Goal: Task Accomplishment & Management: Manage account settings

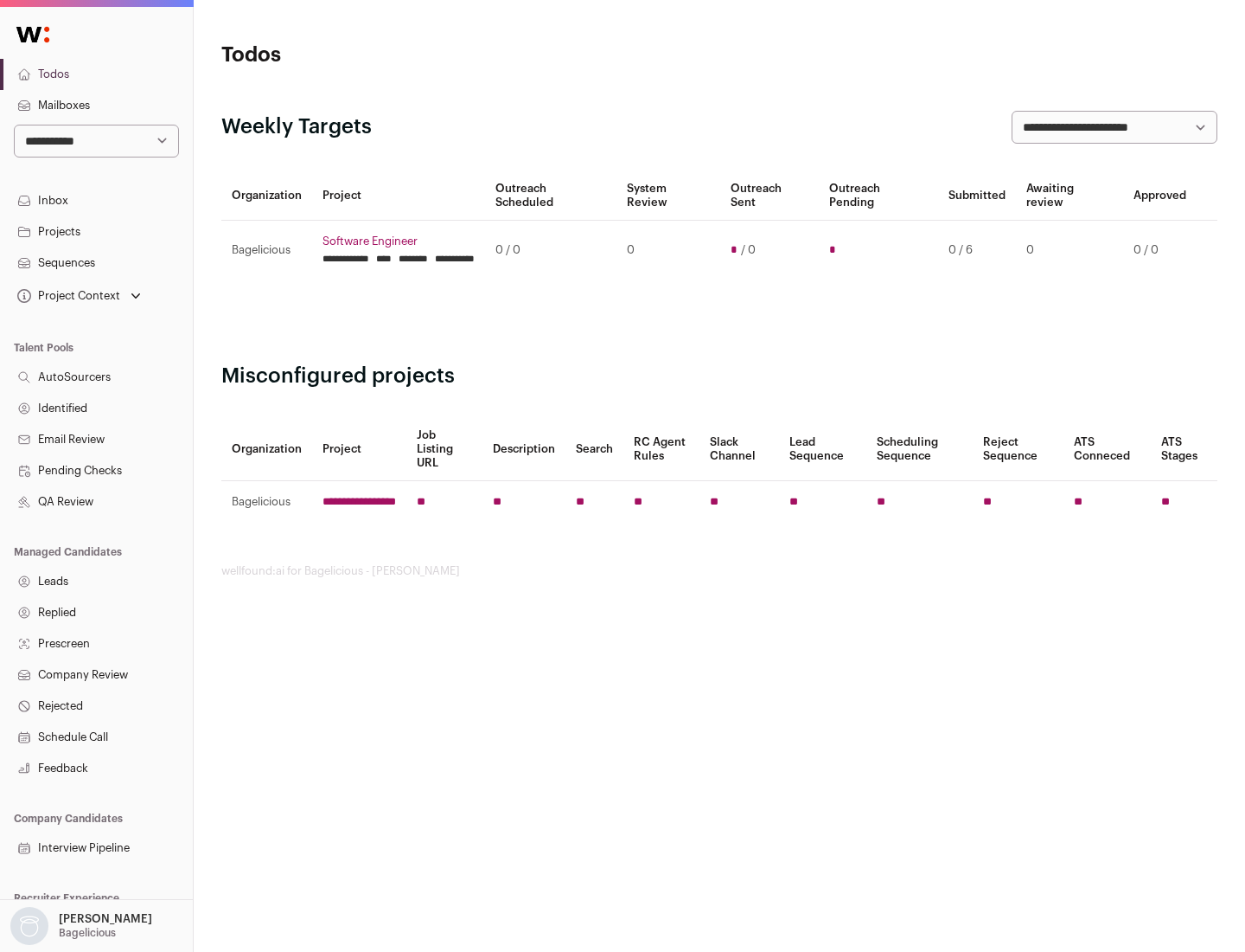
click at [96, 231] on link "Projects" at bounding box center [96, 231] width 193 height 31
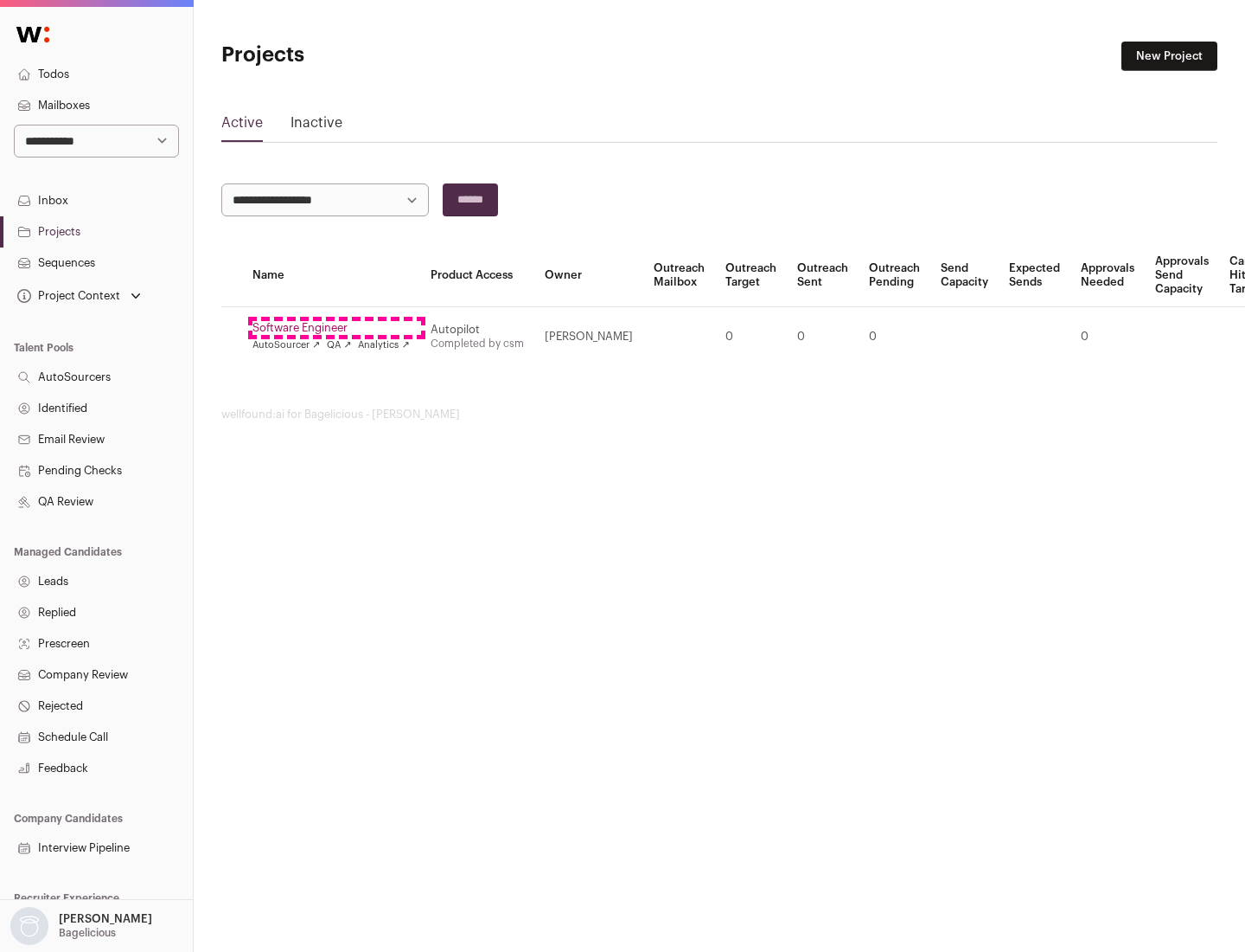
click at [336, 328] on link "Software Engineer" at bounding box center [332, 328] width 157 height 14
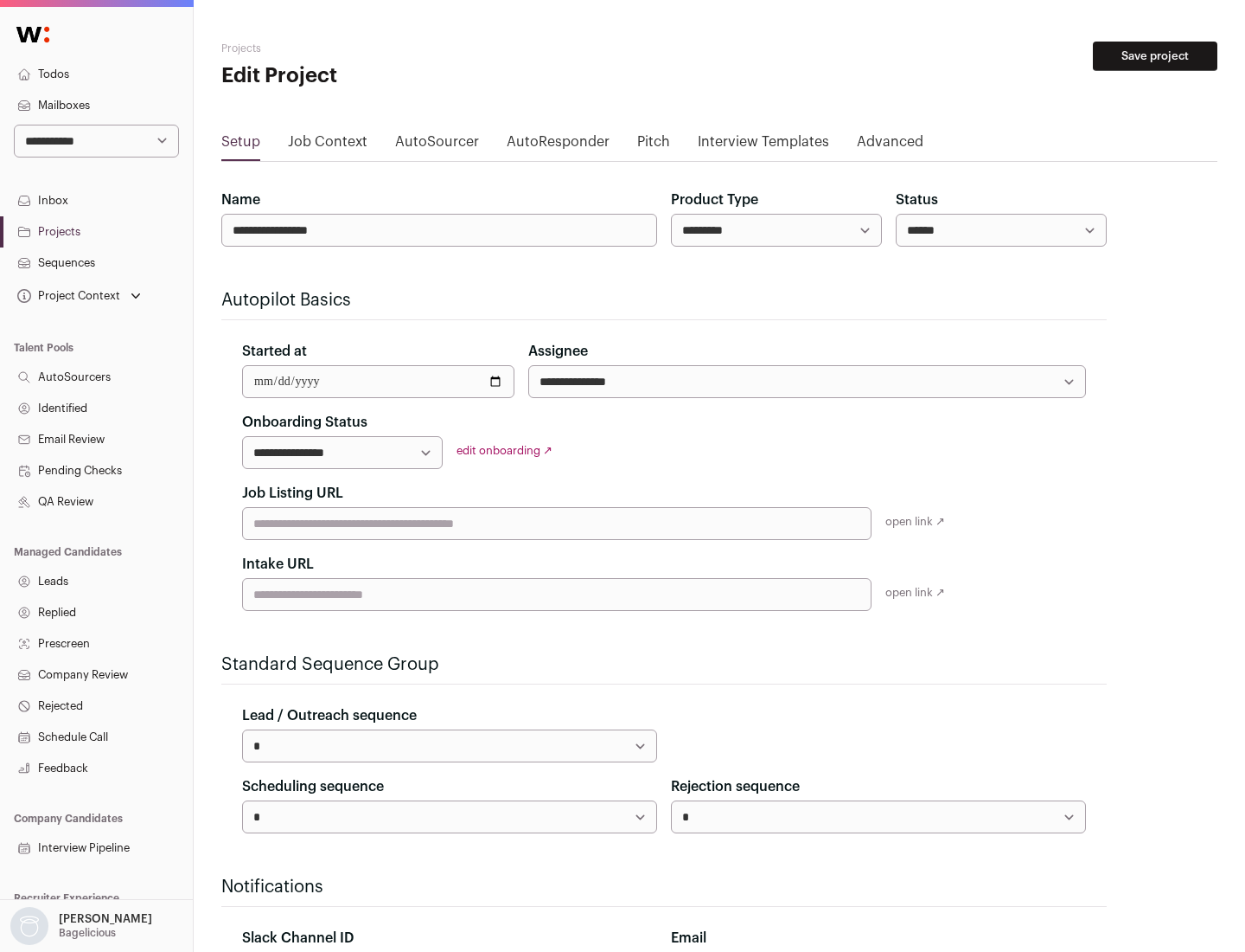
click at [1155, 56] on button "Save project" at bounding box center [1155, 55] width 125 height 29
